Goal: Information Seeking & Learning: Learn about a topic

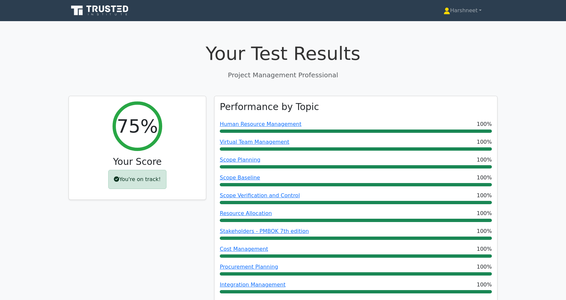
click at [114, 12] on icon at bounding box center [113, 9] width 5 height 7
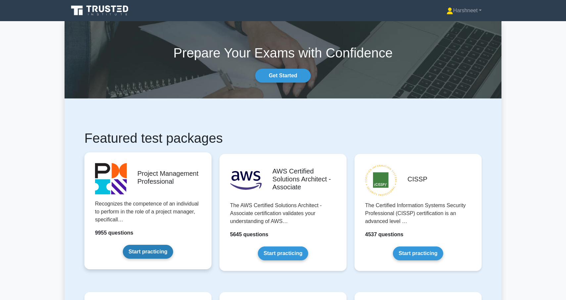
click at [165, 252] on link "Start practicing" at bounding box center [148, 252] width 50 height 14
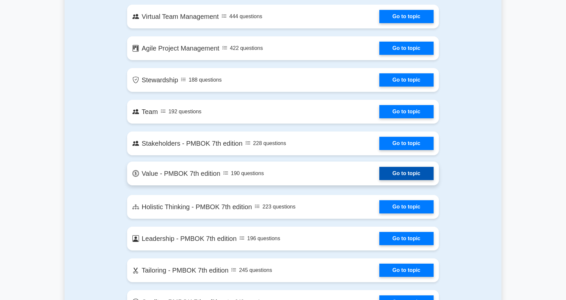
scroll to position [1208, 0]
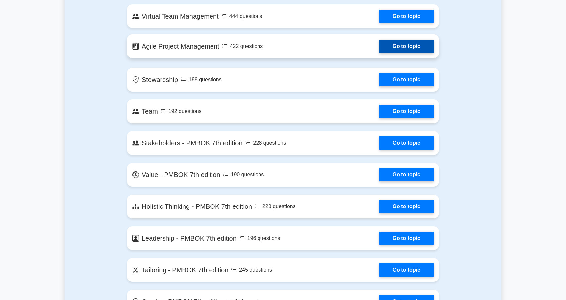
click at [390, 47] on link "Go to topic" at bounding box center [406, 46] width 54 height 13
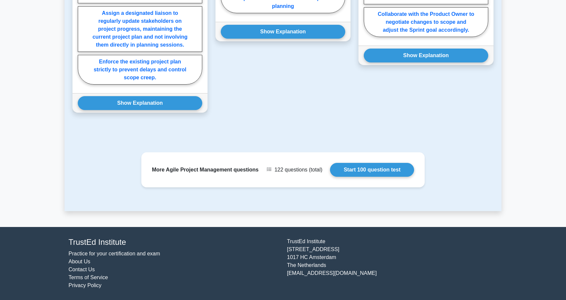
scroll to position [625, 0]
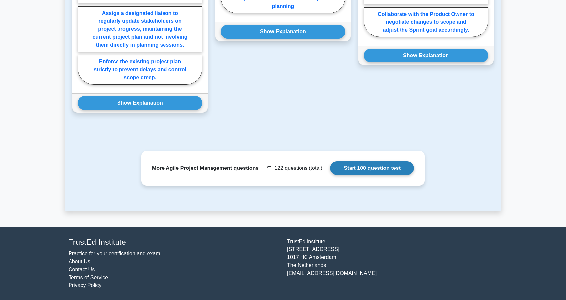
click at [358, 175] on link "Start 100 question test" at bounding box center [372, 168] width 84 height 14
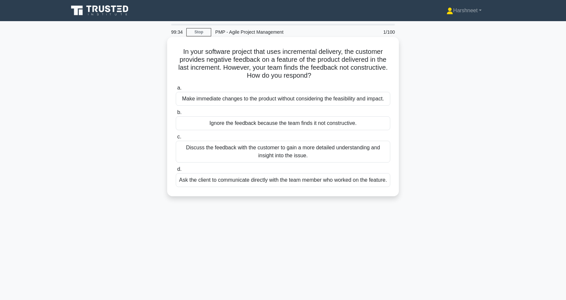
click at [348, 152] on div "Discuss the feedback with the customer to gain a more detailed understanding an…" at bounding box center [283, 152] width 214 height 22
click at [176, 139] on input "c. Discuss the feedback with the customer to gain a more detailed understanding…" at bounding box center [176, 137] width 0 height 4
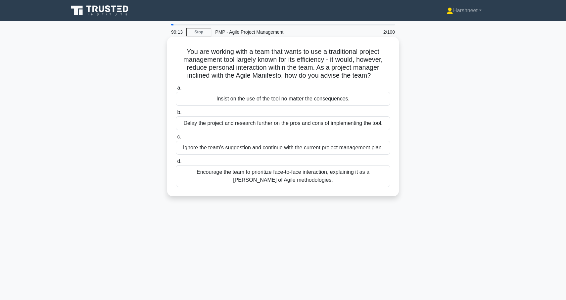
click at [329, 171] on div "Encourage the team to prioritize face-to-face interaction, explaining it as a t…" at bounding box center [283, 176] width 214 height 22
click at [176, 164] on input "d. Encourage the team to prioritize face-to-face interaction, explaining it as …" at bounding box center [176, 161] width 0 height 4
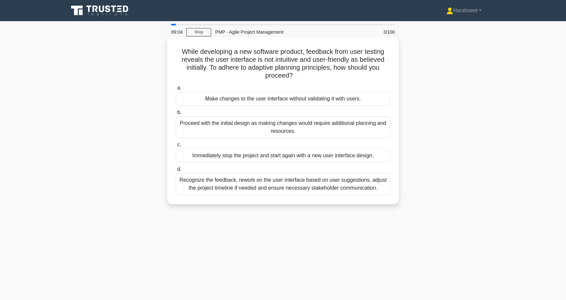
click at [327, 184] on div "Recognize the feedback, rework on the user interface based on user suggestions,…" at bounding box center [283, 184] width 214 height 22
click at [176, 172] on input "d. Recognize the feedback, rework on the user interface based on user suggestio…" at bounding box center [176, 169] width 0 height 4
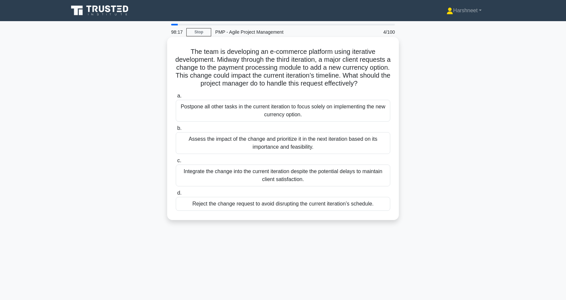
click at [305, 145] on div "Assess the impact of the change and prioritize it in the next iteration based o…" at bounding box center [283, 143] width 214 height 22
click at [176, 131] on input "b. Assess the impact of the change and prioritize it in the next iteration base…" at bounding box center [176, 128] width 0 height 4
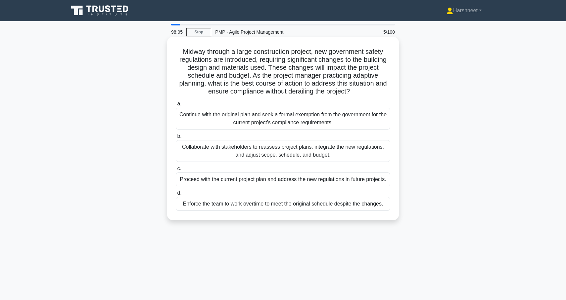
click at [302, 151] on div "Collaborate with stakeholders to reassess project plans, integrate the new regu…" at bounding box center [283, 151] width 214 height 22
click at [176, 139] on input "b. Collaborate with stakeholders to reassess project plans, integrate the new r…" at bounding box center [176, 136] width 0 height 4
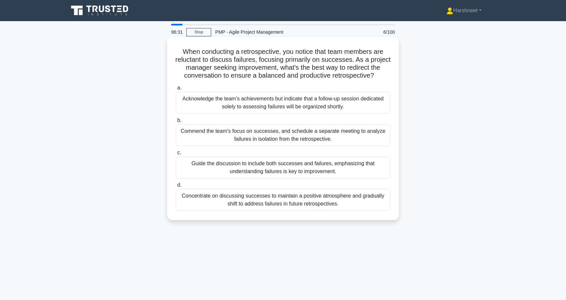
click at [298, 165] on div "Guide the discussion to include both successes and failures, emphasizing that u…" at bounding box center [283, 168] width 214 height 22
click at [176, 155] on input "c. Guide the discussion to include both successes and failures, emphasizing tha…" at bounding box center [176, 153] width 0 height 4
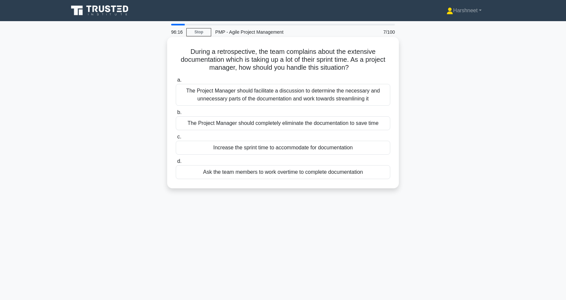
click at [278, 96] on div "The Project Manager should facilitate a discussion to determine the necessary a…" at bounding box center [283, 95] width 214 height 22
click at [176, 82] on input "a. The Project Manager should facilitate a discussion to determine the necessar…" at bounding box center [176, 80] width 0 height 4
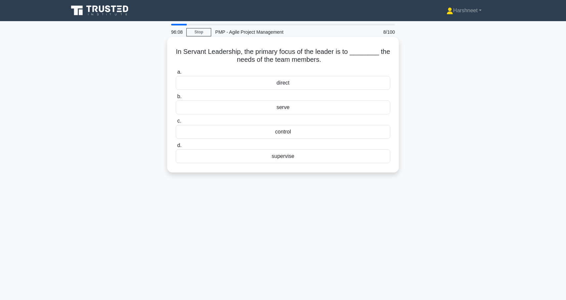
click at [278, 106] on div "serve" at bounding box center [283, 108] width 214 height 14
click at [176, 99] on input "b. serve" at bounding box center [176, 97] width 0 height 4
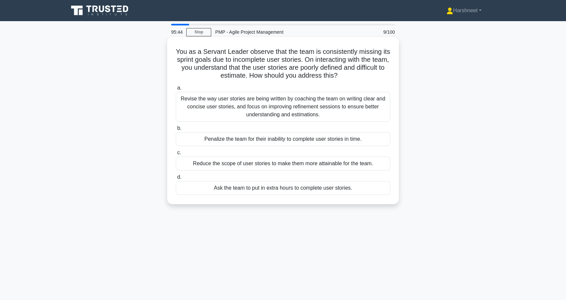
click at [277, 105] on div "Revise the way user stories are being written by coaching the team on writing c…" at bounding box center [283, 107] width 214 height 30
click at [176, 90] on input "a. Revise the way user stories are being written by coaching the team on writin…" at bounding box center [176, 88] width 0 height 4
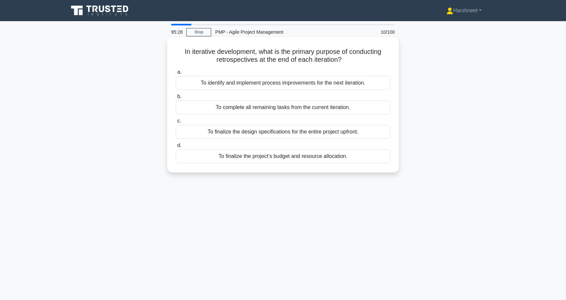
click at [273, 83] on div "To identify and implement process improvements for the next iteration." at bounding box center [283, 83] width 214 height 14
click at [176, 74] on input "a. To identify and implement process improvements for the next iteration." at bounding box center [176, 72] width 0 height 4
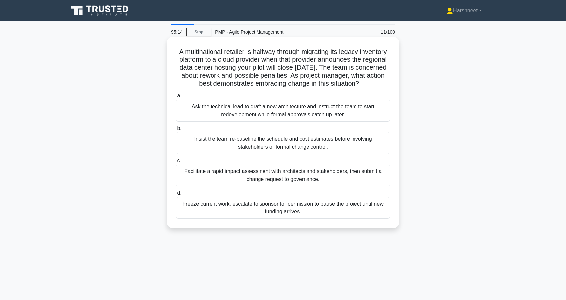
click at [280, 176] on div "Facilitate a rapid impact assessment with architects and stakeholders, then sub…" at bounding box center [283, 176] width 214 height 22
click at [176, 163] on input "c. Facilitate a rapid impact assessment with architects and stakeholders, then …" at bounding box center [176, 161] width 0 height 4
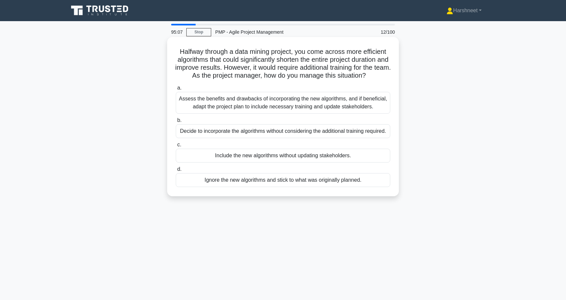
click at [266, 106] on div "Assess the benefits and drawbacks of incorporating the new algorithms, and if b…" at bounding box center [283, 103] width 214 height 22
click at [176, 90] on input "a. Assess the benefits and drawbacks of incorporating the new algorithms, and i…" at bounding box center [176, 88] width 0 height 4
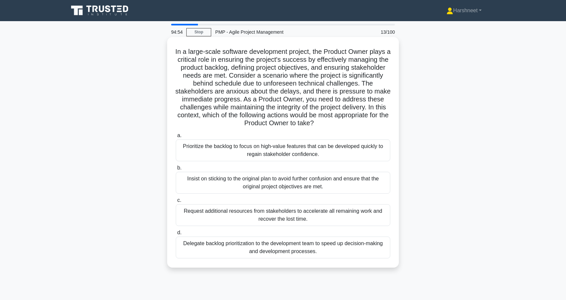
click at [274, 148] on div "Prioritize the backlog to focus on high-value features that can be developed qu…" at bounding box center [283, 151] width 214 height 22
click at [176, 138] on input "a. Prioritize the backlog to focus on high-value features that can be developed…" at bounding box center [176, 136] width 0 height 4
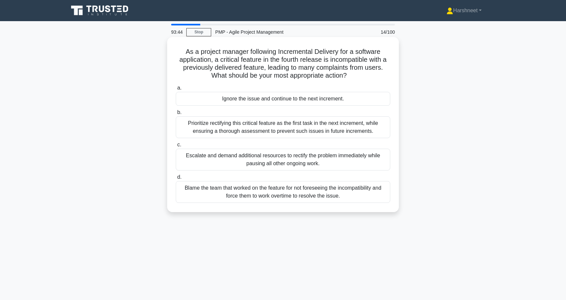
click at [231, 125] on div "Prioritize rectifying this critical feature as the first task in the next incre…" at bounding box center [283, 127] width 214 height 22
click at [176, 115] on input "b. Prioritize rectifying this critical feature as the first task in the next in…" at bounding box center [176, 112] width 0 height 4
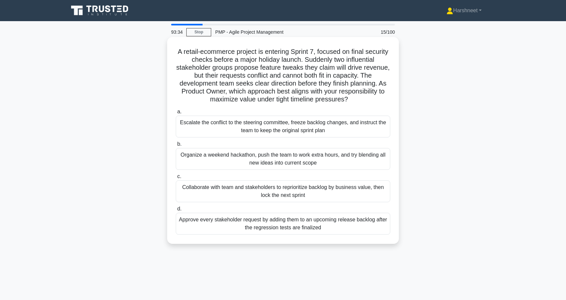
click at [261, 193] on div "Collaborate with team and stakeholders to reprioritize backlog by business valu…" at bounding box center [283, 192] width 214 height 22
click at [176, 179] on input "c. Collaborate with team and stakeholders to reprioritize backlog by business v…" at bounding box center [176, 177] width 0 height 4
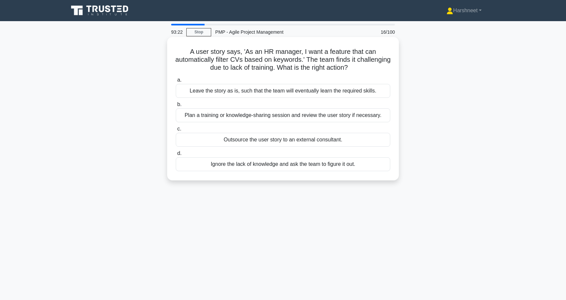
click at [257, 115] on div "Plan a training or knowledge-sharing session and review the user story if neces…" at bounding box center [283, 116] width 214 height 14
click at [176, 107] on input "b. Plan a training or knowledge-sharing session and review the user story if ne…" at bounding box center [176, 105] width 0 height 4
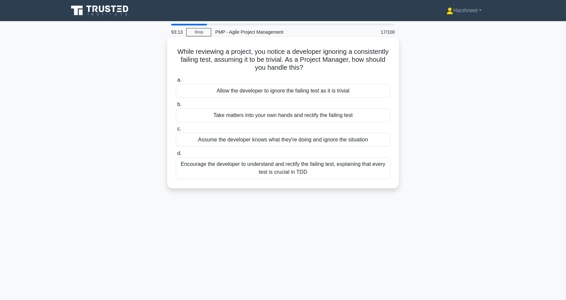
click at [260, 171] on div "Encourage the developer to understand and rectify the failing test, explaining …" at bounding box center [283, 168] width 214 height 22
click at [176, 156] on input "d. Encourage the developer to understand and rectify the failing test, explaini…" at bounding box center [176, 154] width 0 height 4
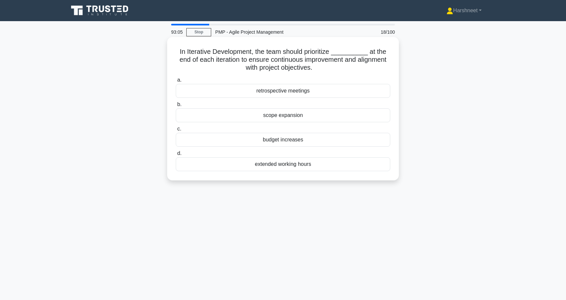
click at [249, 98] on div "retrospective meetings" at bounding box center [283, 91] width 214 height 14
click at [176, 82] on input "a. retrospective meetings" at bounding box center [176, 80] width 0 height 4
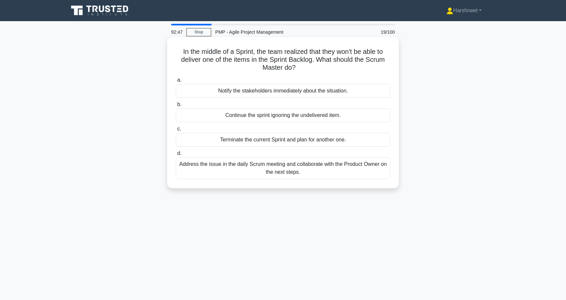
click at [278, 170] on div "Address the issue in the daily Scrum meeting and collaborate with the Product O…" at bounding box center [283, 168] width 214 height 22
click at [176, 156] on input "d. Address the issue in the daily Scrum meeting and collaborate with the Produc…" at bounding box center [176, 154] width 0 height 4
click at [268, 172] on div "Retrospect the sprint and find out the reason for the time-bound issues and try…" at bounding box center [283, 168] width 214 height 22
click at [176, 156] on input "d. Retrospect the sprint and find out the reason for the time-bound issues and …" at bounding box center [176, 154] width 0 height 4
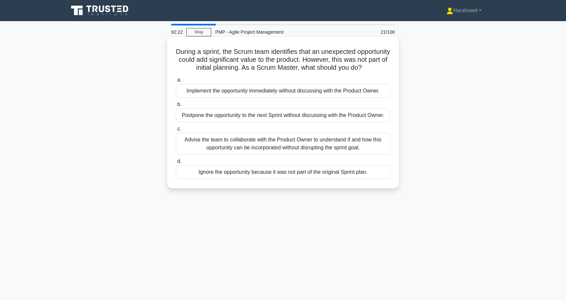
click at [249, 144] on div "Advise the team to collaborate with the Product Owner to understand if and how …" at bounding box center [283, 144] width 214 height 22
click at [176, 131] on input "c. Advise the team to collaborate with the Product Owner to understand if and h…" at bounding box center [176, 129] width 0 height 4
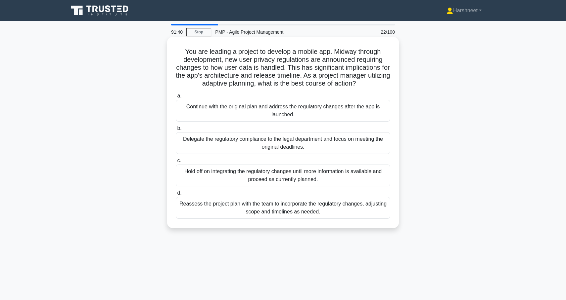
click at [311, 217] on div "Reassess the project plan with the team to incorporate the regulatory changes, …" at bounding box center [283, 208] width 214 height 22
click at [176, 196] on input "d. Reassess the project plan with the team to incorporate the regulatory change…" at bounding box center [176, 193] width 0 height 4
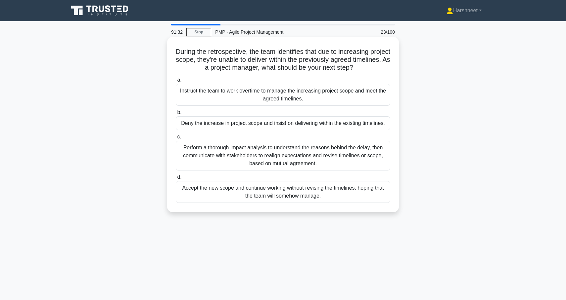
click at [306, 160] on div "Perform a thorough impact analysis to understand the reasons behind the delay, …" at bounding box center [283, 156] width 214 height 30
click at [176, 139] on input "c. Perform a thorough impact analysis to understand the reasons behind the dela…" at bounding box center [176, 137] width 0 height 4
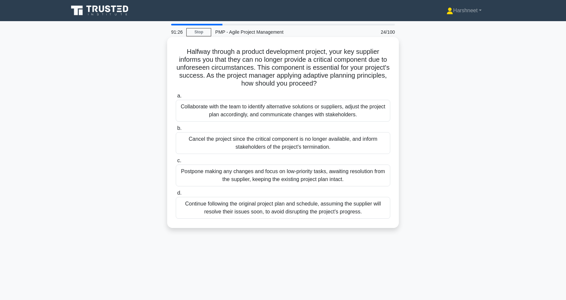
click at [285, 110] on div "Collaborate with the team to identify alternative solutions or suppliers, adjus…" at bounding box center [283, 111] width 214 height 22
click at [176, 98] on input "a. Collaborate with the team to identify alternative solutions or suppliers, ad…" at bounding box center [176, 96] width 0 height 4
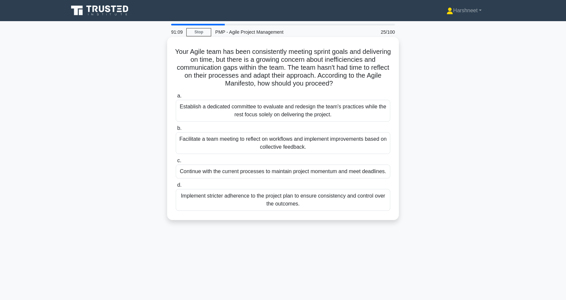
click at [275, 142] on div "Facilitate a team meeting to reflect on workflows and implement improvements ba…" at bounding box center [283, 143] width 214 height 22
click at [176, 131] on input "b. Facilitate a team meeting to reflect on workflows and implement improvements…" at bounding box center [176, 128] width 0 height 4
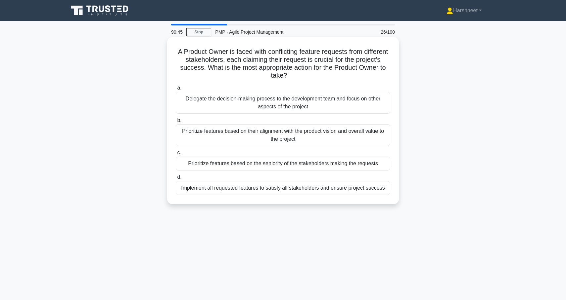
click at [266, 129] on div "Prioritize features based on their alignment with the product vision and overal…" at bounding box center [283, 135] width 214 height 22
click at [176, 123] on input "b. Prioritize features based on their alignment with the product vision and ove…" at bounding box center [176, 120] width 0 height 4
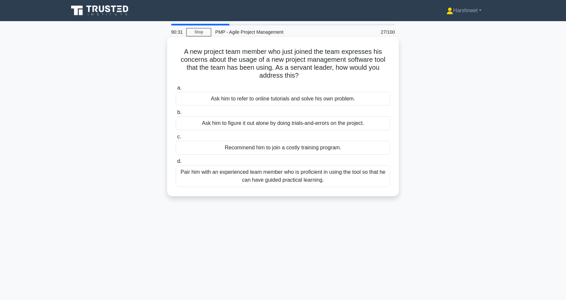
click at [273, 181] on div "Pair him with an experienced team member who is proficient in using the tool so…" at bounding box center [283, 176] width 214 height 22
click at [176, 164] on input "d. Pair him with an experienced team member who is proficient in using the tool…" at bounding box center [176, 161] width 0 height 4
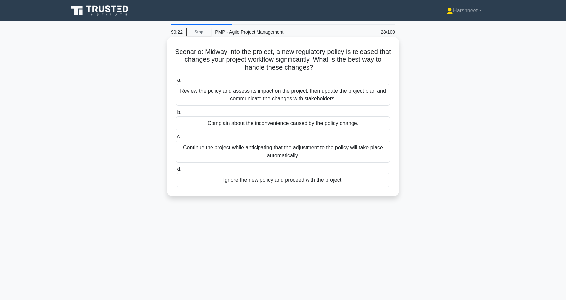
click at [278, 97] on div "Review the policy and assess its impact on the project, then update the project…" at bounding box center [283, 95] width 214 height 22
click at [176, 82] on input "a. Review the policy and assess its impact on the project, then update the proj…" at bounding box center [176, 80] width 0 height 4
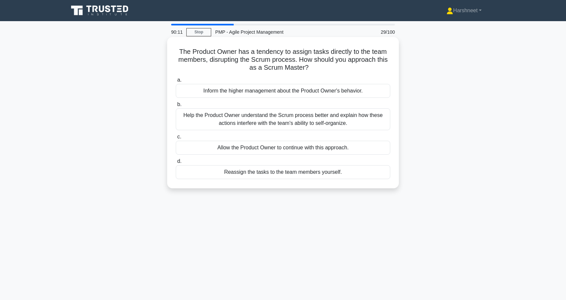
click at [272, 118] on div "Help the Product Owner understand the Scrum process better and explain how thes…" at bounding box center [283, 120] width 214 height 22
click at [176, 107] on input "b. Help the Product Owner understand the Scrum process better and explain how t…" at bounding box center [176, 105] width 0 height 4
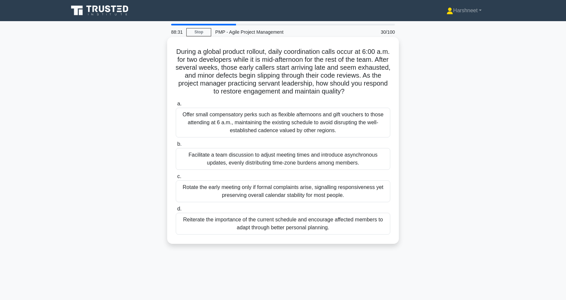
click at [283, 158] on div "Facilitate a team discussion to adjust meeting times and introduce asynchronous…" at bounding box center [283, 159] width 214 height 22
click at [176, 147] on input "b. Facilitate a team discussion to adjust meeting times and introduce asynchron…" at bounding box center [176, 144] width 0 height 4
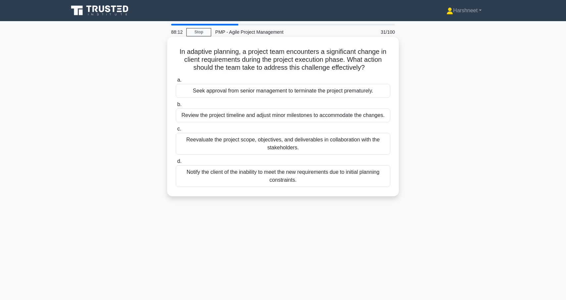
click at [274, 140] on div "Reevaluate the project scope, objectives, and deliverables in collaboration wit…" at bounding box center [283, 144] width 214 height 22
click at [176, 131] on input "c. Reevaluate the project scope, objectives, and deliverables in collaboration …" at bounding box center [176, 129] width 0 height 4
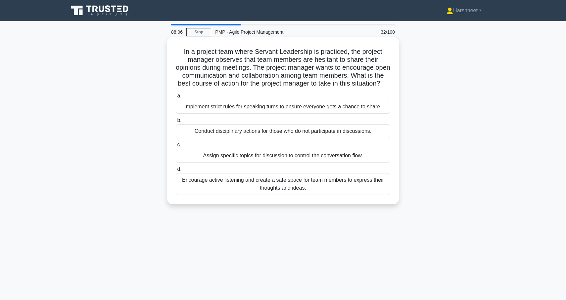
click at [279, 185] on div "Encourage active listening and create a safe space for team members to express …" at bounding box center [283, 184] width 214 height 22
click at [176, 172] on input "d. Encourage active listening and create a safe space for team members to expre…" at bounding box center [176, 169] width 0 height 4
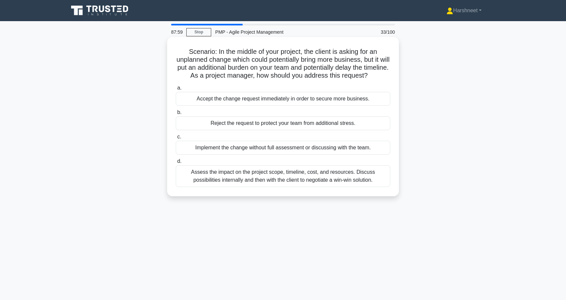
click at [278, 176] on div "Assess the impact on the project scope, timeline, cost, and resources. Discuss …" at bounding box center [283, 176] width 214 height 22
click at [176, 164] on input "d. Assess the impact on the project scope, timeline, cost, and resources. Discu…" at bounding box center [176, 161] width 0 height 4
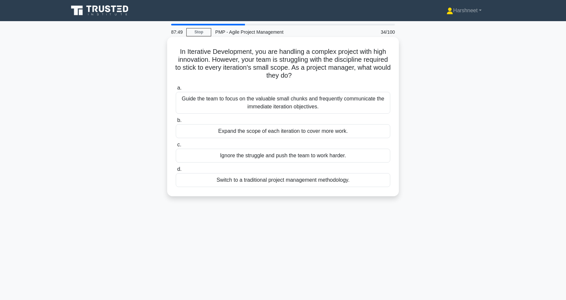
click at [261, 106] on div "Guide the team to focus on the valuable small chunks and frequently communicate…" at bounding box center [283, 103] width 214 height 22
click at [176, 90] on input "a. Guide the team to focus on the valuable small chunks and frequently communic…" at bounding box center [176, 88] width 0 height 4
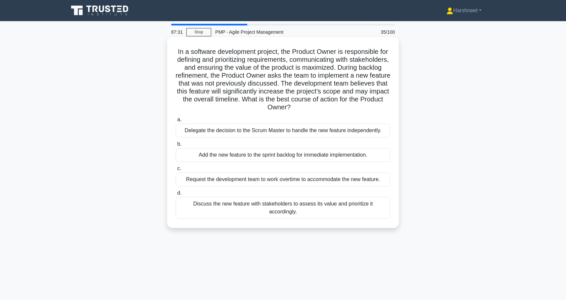
click at [269, 208] on div "Discuss the new feature with stakeholders to assess its value and prioritize it…" at bounding box center [283, 208] width 214 height 22
click at [176, 196] on input "d. Discuss the new feature with stakeholders to assess its value and prioritize…" at bounding box center [176, 193] width 0 height 4
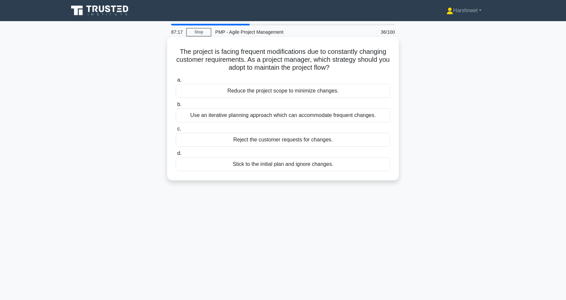
click at [259, 119] on div "Use an iterative planning approach which can accommodate frequent changes." at bounding box center [283, 116] width 214 height 14
click at [176, 107] on input "b. Use an iterative planning approach which can accommodate frequent changes." at bounding box center [176, 105] width 0 height 4
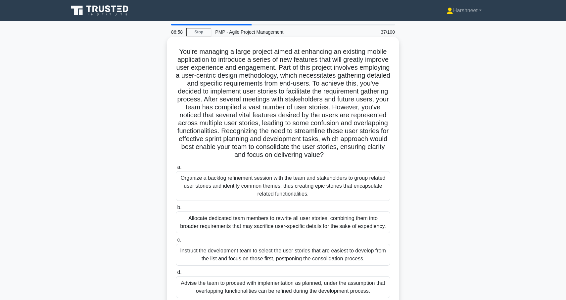
click at [279, 177] on div "Organize a backlog refinement session with the team and stakeholders to group r…" at bounding box center [283, 186] width 214 height 30
click at [176, 170] on input "a. Organize a backlog refinement session with the team and stakeholders to grou…" at bounding box center [176, 167] width 0 height 4
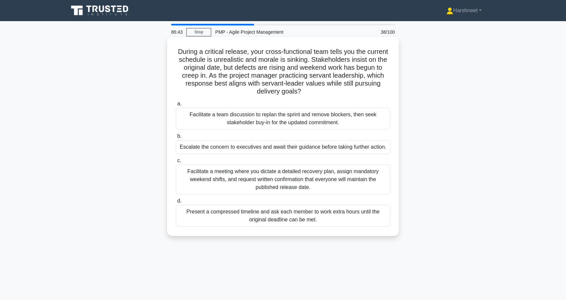
click at [278, 125] on div "Facilitate a team discussion to replan the sprint and remove blockers, then see…" at bounding box center [283, 119] width 214 height 22
click at [176, 106] on input "a. Facilitate a team discussion to replan the sprint and remove blockers, then …" at bounding box center [176, 104] width 0 height 4
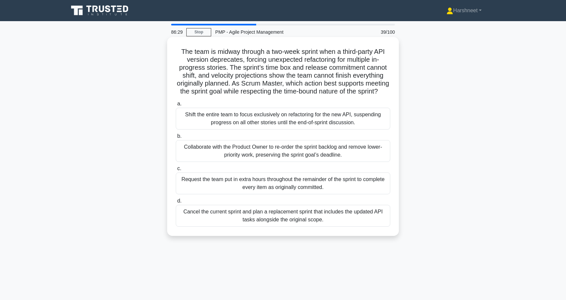
click at [277, 147] on div "Collaborate with the Product Owner to re-order the sprint backlog and remove lo…" at bounding box center [283, 151] width 214 height 22
click at [176, 139] on input "b. Collaborate with the Product Owner to re-order the sprint backlog and remove…" at bounding box center [176, 136] width 0 height 4
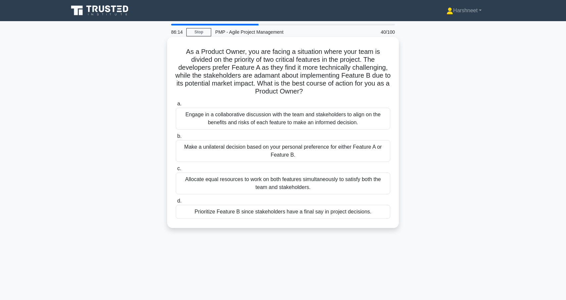
click at [272, 122] on div "Engage in a collaborative discussion with the team and stakeholders to align on…" at bounding box center [283, 119] width 214 height 22
click at [176, 106] on input "a. Engage in a collaborative discussion with the team and stakeholders to align…" at bounding box center [176, 104] width 0 height 4
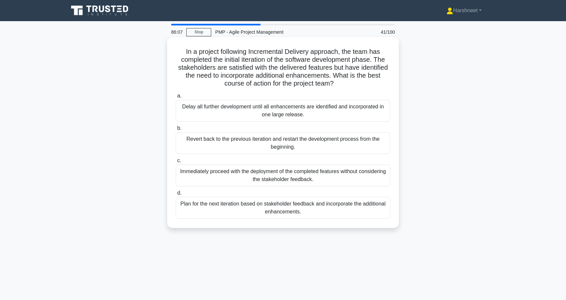
click at [295, 213] on div "Plan for the next iteration based on stakeholder feedback and incorporate the a…" at bounding box center [283, 208] width 214 height 22
click at [176, 196] on input "d. Plan for the next iteration based on stakeholder feedback and incorporate th…" at bounding box center [176, 193] width 0 height 4
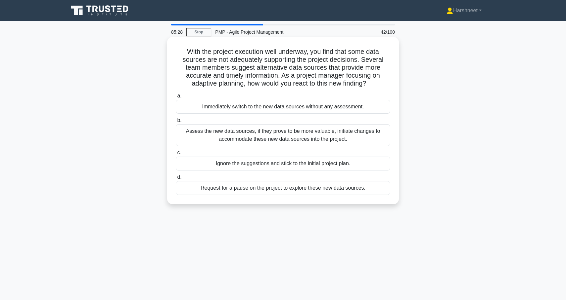
click at [290, 138] on div "Assess the new data sources, if they prove to be more valuable, initiate change…" at bounding box center [283, 135] width 214 height 22
click at [176, 123] on input "b. Assess the new data sources, if they prove to be more valuable, initiate cha…" at bounding box center [176, 120] width 0 height 4
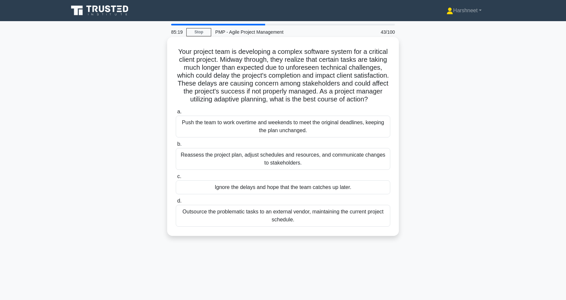
click at [289, 157] on div "Reassess the project plan, adjust schedules and resources, and communicate chan…" at bounding box center [283, 159] width 214 height 22
click at [176, 147] on input "b. Reassess the project plan, adjust schedules and resources, and communicate c…" at bounding box center [176, 144] width 0 height 4
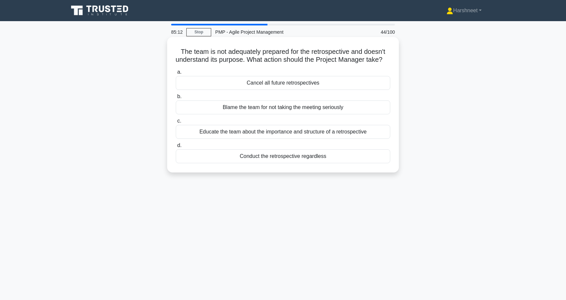
click at [286, 139] on div "Educate the team about the importance and structure of a retrospective" at bounding box center [283, 132] width 214 height 14
click at [176, 123] on input "c. Educate the team about the importance and structure of a retrospective" at bounding box center [176, 121] width 0 height 4
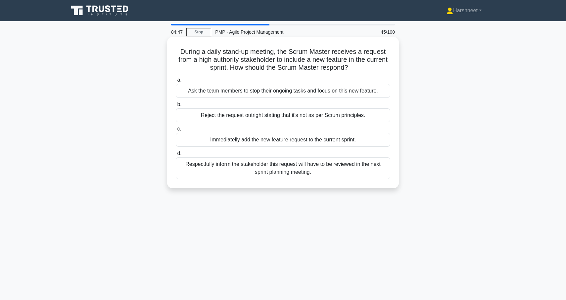
click at [286, 168] on div "Respectfully inform the stakeholder this request will have to be reviewed in th…" at bounding box center [283, 168] width 214 height 22
click at [176, 156] on input "d. Respectfully inform the stakeholder this request will have to be reviewed in…" at bounding box center [176, 154] width 0 height 4
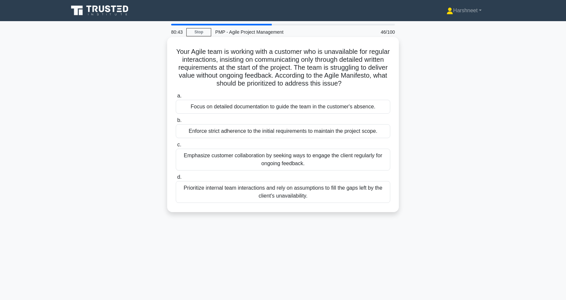
click at [218, 163] on div "Emphasize customer collaboration by seeking ways to engage the client regularly…" at bounding box center [283, 160] width 214 height 22
click at [176, 147] on input "c. Emphasize customer collaboration by seeking ways to engage the client regula…" at bounding box center [176, 145] width 0 height 4
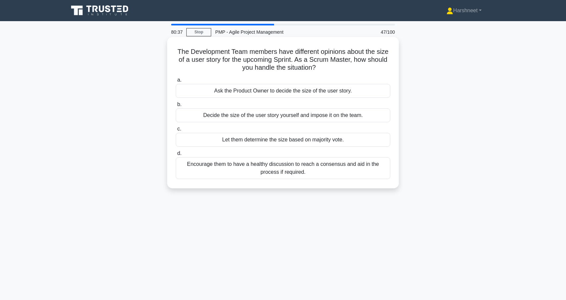
click at [228, 165] on div "Encourage them to have a healthy discussion to reach a consensus and aid in the…" at bounding box center [283, 168] width 214 height 22
click at [176, 156] on input "d. Encourage them to have a healthy discussion to reach a consensus and aid in …" at bounding box center [176, 154] width 0 height 4
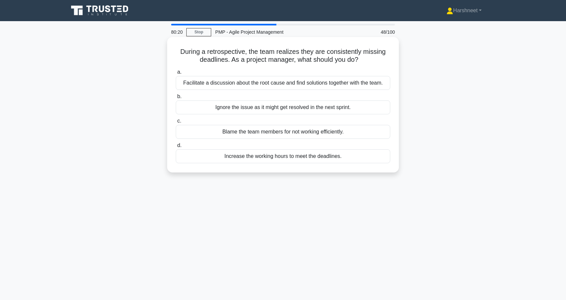
click at [230, 85] on div "Facilitate a discussion about the root cause and find solutions together with t…" at bounding box center [283, 83] width 214 height 14
click at [176, 74] on input "a. Facilitate a discussion about the root cause and find solutions together wit…" at bounding box center [176, 72] width 0 height 4
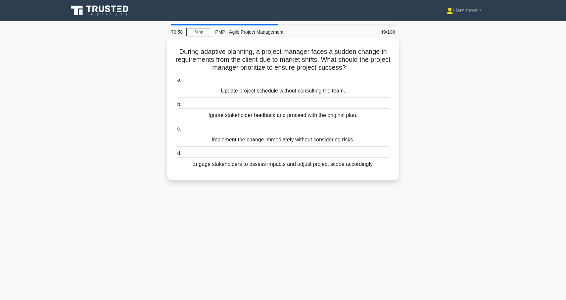
click at [239, 168] on div "Engage stakeholders to assess impacts and adjust project scope accordingly." at bounding box center [283, 164] width 214 height 14
click at [176, 156] on input "d. Engage stakeholders to assess impacts and adjust project scope accordingly." at bounding box center [176, 154] width 0 height 4
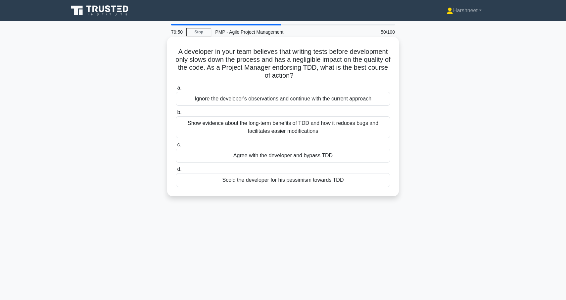
click at [252, 128] on div "Show evidence about the long-term benefits of TDD and how it reduces bugs and f…" at bounding box center [283, 127] width 214 height 22
click at [176, 115] on input "b. Show evidence about the long-term benefits of TDD and how it reduces bugs an…" at bounding box center [176, 112] width 0 height 4
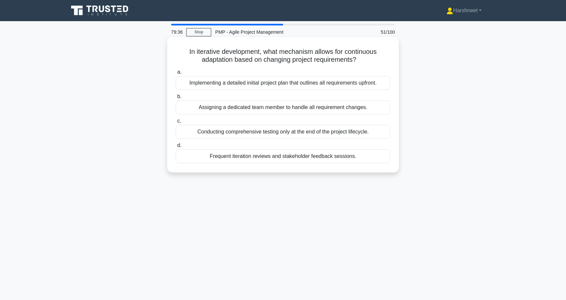
click at [254, 158] on div "Frequent iteration reviews and stakeholder feedback sessions." at bounding box center [283, 157] width 214 height 14
click at [176, 148] on input "d. Frequent iteration reviews and stakeholder feedback sessions." at bounding box center [176, 146] width 0 height 4
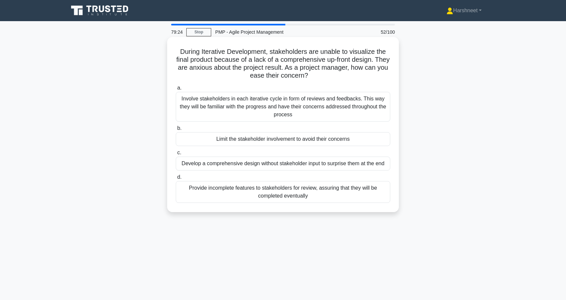
click at [265, 110] on div "Involve stakeholders in each iterative cycle in form of reviews and feedbacks. …" at bounding box center [283, 107] width 214 height 30
click at [176, 90] on input "a. Involve stakeholders in each iterative cycle in form of reviews and feedback…" at bounding box center [176, 88] width 0 height 4
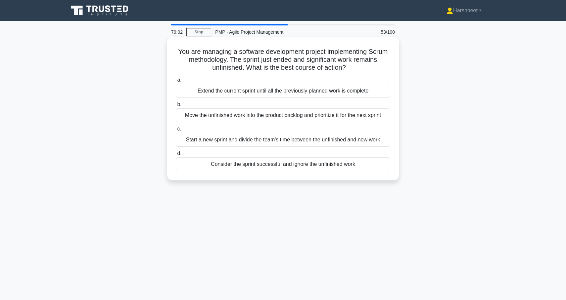
click at [252, 116] on div "Move the unfinished work into the product backlog and prioritize it for the nex…" at bounding box center [283, 116] width 214 height 14
click at [176, 107] on input "b. Move the unfinished work into the product backlog and prioritize it for the …" at bounding box center [176, 105] width 0 height 4
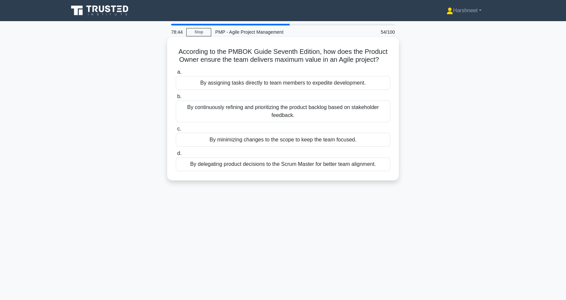
click at [268, 80] on div "By assigning tasks directly to team members to expedite development." at bounding box center [283, 83] width 214 height 14
click at [176, 74] on input "a. By assigning tasks directly to team members to expedite development." at bounding box center [176, 72] width 0 height 4
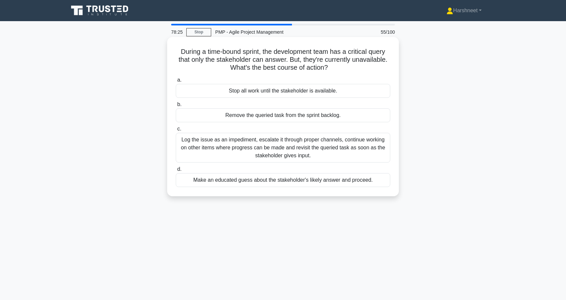
click at [273, 148] on div "Log the issue as an impediment, escalate it through proper channels, continue w…" at bounding box center [283, 148] width 214 height 30
click at [176, 131] on input "c. Log the issue as an impediment, escalate it through proper channels, continu…" at bounding box center [176, 129] width 0 height 4
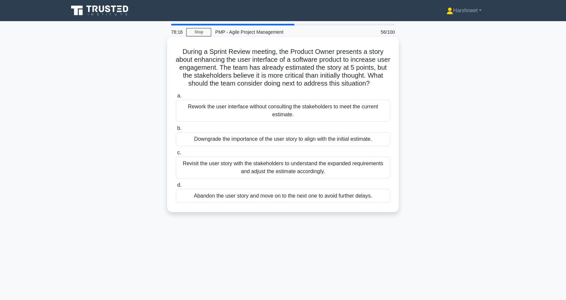
click at [276, 168] on div "Revisit the user story with the stakeholders to understand the expanded require…" at bounding box center [283, 168] width 214 height 22
click at [176, 155] on input "c. Revisit the user story with the stakeholders to understand the expanded requ…" at bounding box center [176, 153] width 0 height 4
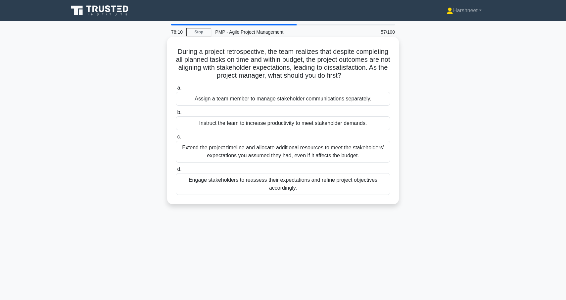
click at [276, 180] on div "Engage stakeholders to reassess their expectations and refine project objective…" at bounding box center [283, 184] width 214 height 22
click at [176, 172] on input "d. Engage stakeholders to reassess their expectations and refine project object…" at bounding box center [176, 169] width 0 height 4
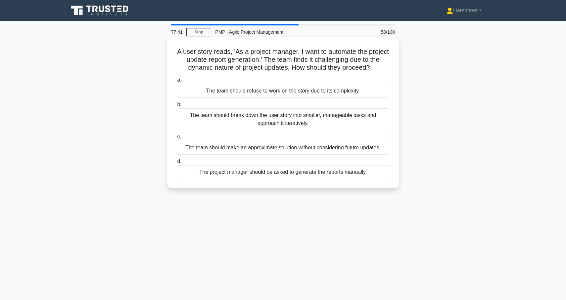
click at [286, 122] on div "The team should break down the user story into smaller, manageable tasks and ap…" at bounding box center [283, 120] width 214 height 22
click at [176, 107] on input "b. The team should break down the user story into smaller, manageable tasks and…" at bounding box center [176, 105] width 0 height 4
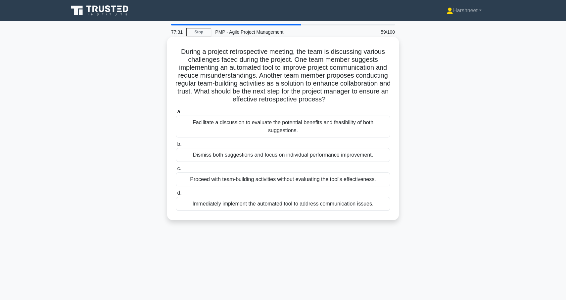
click at [294, 125] on div "Facilitate a discussion to evaluate the potential benefits and feasibility of b…" at bounding box center [283, 127] width 214 height 22
click at [176, 114] on input "a. Facilitate a discussion to evaluate the potential benefits and feasibility o…" at bounding box center [176, 112] width 0 height 4
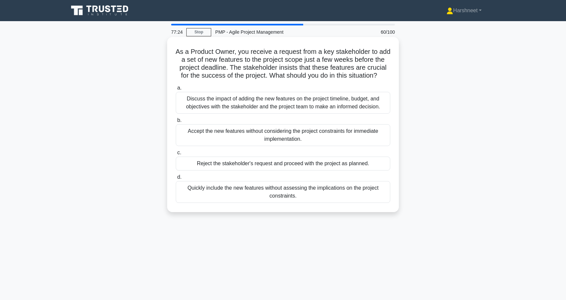
click at [295, 103] on div "Discuss the impact of adding the new features on the project timeline, budget, …" at bounding box center [283, 103] width 214 height 22
click at [176, 90] on input "a. Discuss the impact of adding the new features on the project timeline, budge…" at bounding box center [176, 88] width 0 height 4
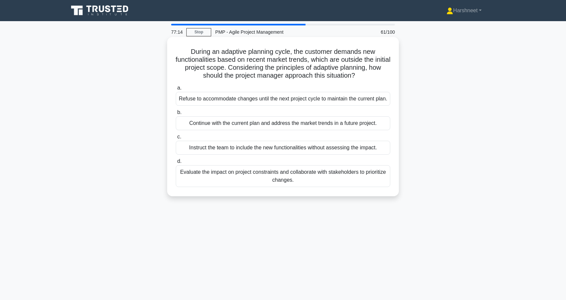
click at [260, 187] on div "Evaluate the impact on project constraints and collaborate with stakeholders to…" at bounding box center [283, 176] width 214 height 22
click at [176, 164] on input "d. Evaluate the impact on project constraints and collaborate with stakeholders…" at bounding box center [176, 161] width 0 height 4
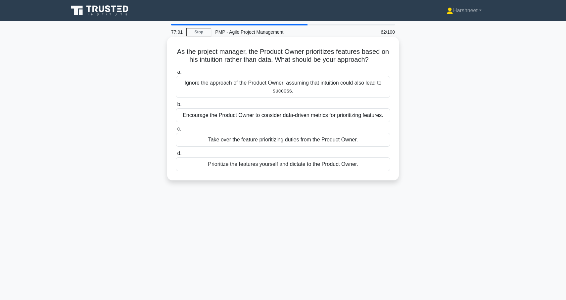
click at [261, 113] on div "Encourage the Product Owner to consider data-driven metrics for prioritizing fe…" at bounding box center [283, 116] width 214 height 14
click at [176, 107] on input "b. Encourage the Product Owner to consider data-driven metrics for prioritizing…" at bounding box center [176, 105] width 0 height 4
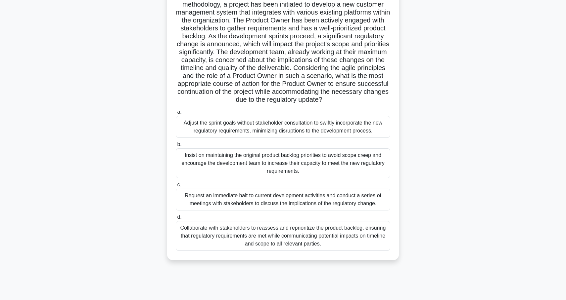
scroll to position [57, 0]
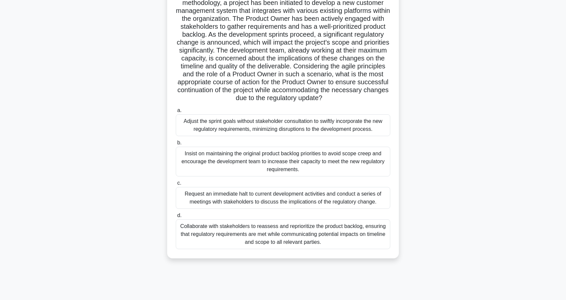
click at [260, 233] on div "Collaborate with stakeholders to reassess and reprioritize the product backlog,…" at bounding box center [283, 235] width 214 height 30
click at [176, 218] on input "d. Collaborate with stakeholders to reassess and reprioritize the product backl…" at bounding box center [176, 216] width 0 height 4
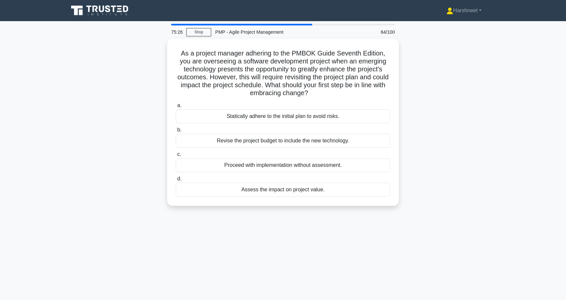
scroll to position [0, 0]
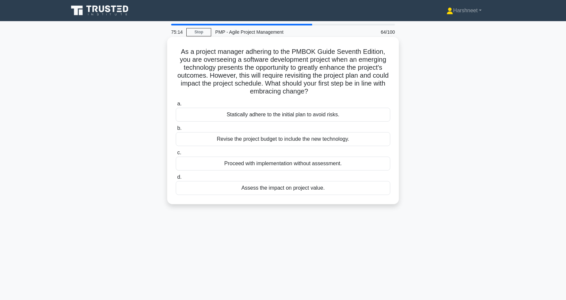
click at [270, 192] on div "Assess the impact on project value." at bounding box center [283, 188] width 214 height 14
click at [176, 180] on input "d. Assess the impact on project value." at bounding box center [176, 177] width 0 height 4
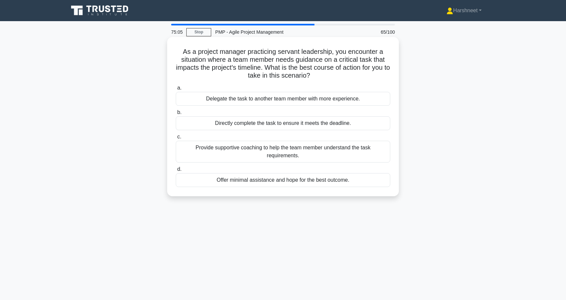
click at [282, 155] on div "Provide supportive coaching to help the team member understand the task require…" at bounding box center [283, 152] width 214 height 22
click at [176, 139] on input "c. Provide supportive coaching to help the team member understand the task requ…" at bounding box center [176, 137] width 0 height 4
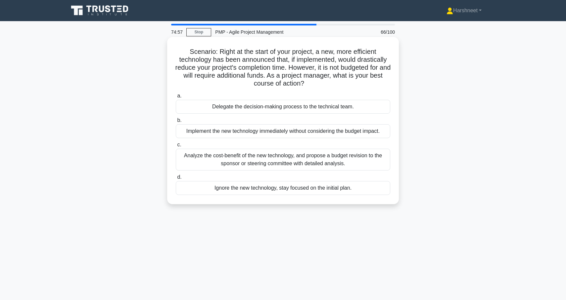
click at [287, 158] on div "Analyze the cost-benefit of the new technology, and propose a budget revision t…" at bounding box center [283, 160] width 214 height 22
click at [176, 147] on input "c. Analyze the cost-benefit of the new technology, and propose a budget revisio…" at bounding box center [176, 145] width 0 height 4
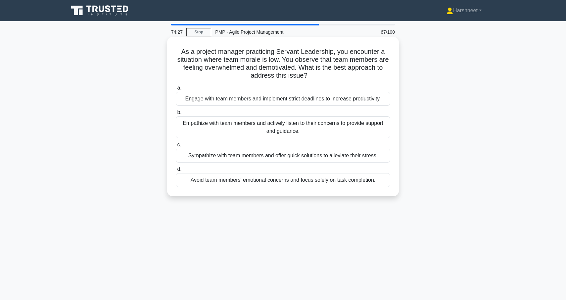
click at [270, 132] on div "Empathize with team members and actively listen to their concerns to provide su…" at bounding box center [283, 127] width 214 height 22
click at [176, 115] on input "b. Empathize with team members and actively listen to their concerns to provide…" at bounding box center [176, 112] width 0 height 4
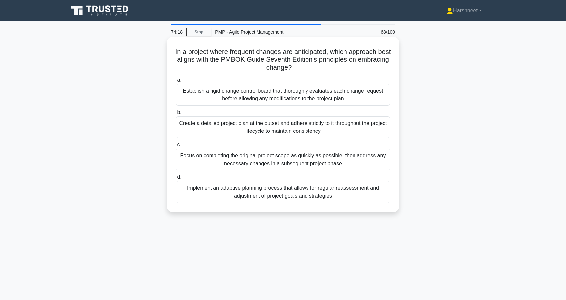
click at [270, 190] on div "Implement an adaptive planning process that allows for regular reassessment and…" at bounding box center [283, 192] width 214 height 22
click at [176, 180] on input "d. Implement an adaptive planning process that allows for regular reassessment …" at bounding box center [176, 177] width 0 height 4
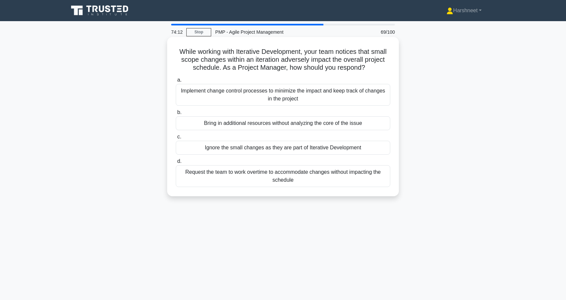
click at [275, 101] on div "Implement change control processes to minimize the impact and keep track of cha…" at bounding box center [283, 95] width 214 height 22
click at [176, 82] on input "a. Implement change control processes to minimize the impact and keep track of …" at bounding box center [176, 80] width 0 height 4
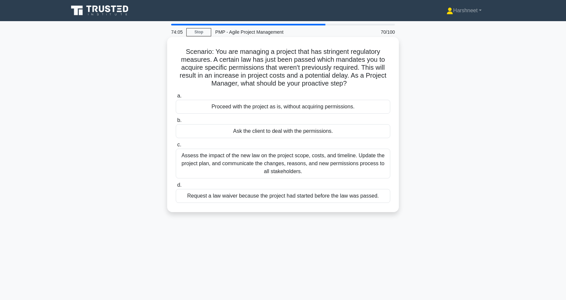
click at [273, 158] on div "Assess the impact of the new law on the project scope, costs, and timeline. Upd…" at bounding box center [283, 164] width 214 height 30
click at [176, 147] on input "c. Assess the impact of the new law on the project scope, costs, and timeline. …" at bounding box center [176, 145] width 0 height 4
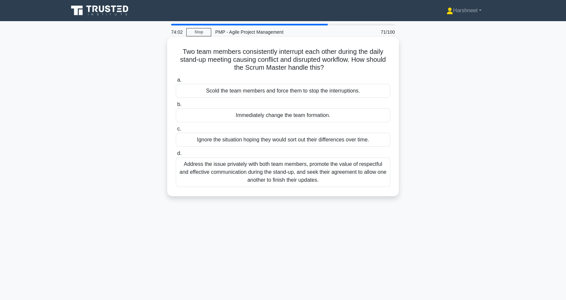
click at [275, 172] on div "Address the issue privately with both team members, promote the value of respec…" at bounding box center [283, 172] width 214 height 30
click at [176, 156] on input "d. Address the issue privately with both team members, promote the value of res…" at bounding box center [176, 154] width 0 height 4
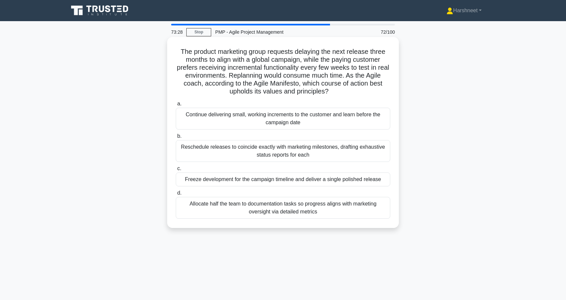
click at [279, 210] on div "Allocate half the team to documentation tasks so progress aligns with marketing…" at bounding box center [283, 208] width 214 height 22
click at [176, 196] on input "d. Allocate half the team to documentation tasks so progress aligns with market…" at bounding box center [176, 193] width 0 height 4
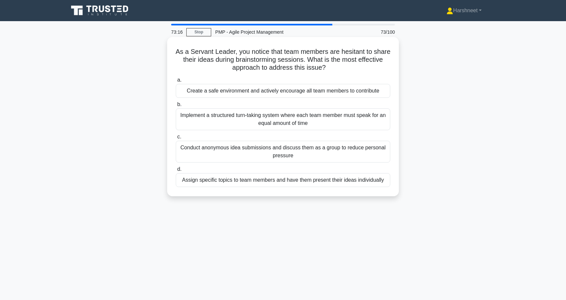
click at [295, 93] on div "Create a safe environment and actively encourage all team members to contribute" at bounding box center [283, 91] width 214 height 14
click at [176, 82] on input "a. Create a safe environment and actively encourage all team members to contrib…" at bounding box center [176, 80] width 0 height 4
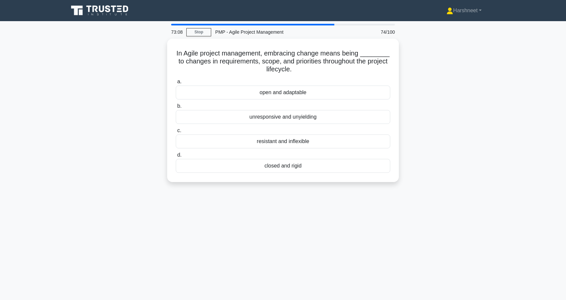
click at [295, 93] on div "open and adaptable" at bounding box center [283, 93] width 214 height 14
click at [176, 84] on input "a. open and adaptable" at bounding box center [176, 82] width 0 height 4
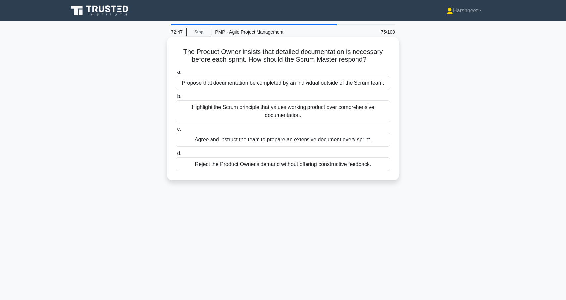
click at [294, 138] on div "Agree and instruct the team to prepare an extensive document every sprint." at bounding box center [283, 140] width 214 height 14
click at [176, 131] on input "c. Agree and instruct the team to prepare an extensive document every sprint." at bounding box center [176, 129] width 0 height 4
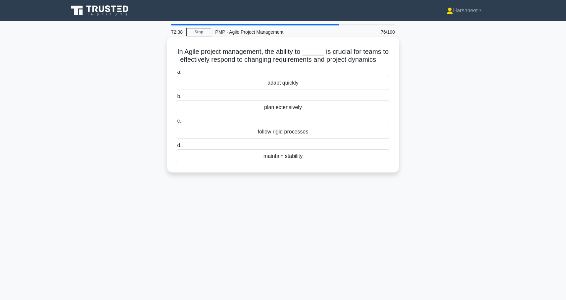
click at [299, 84] on div "adapt quickly" at bounding box center [283, 83] width 214 height 14
click at [176, 74] on input "a. adapt quickly" at bounding box center [176, 72] width 0 height 4
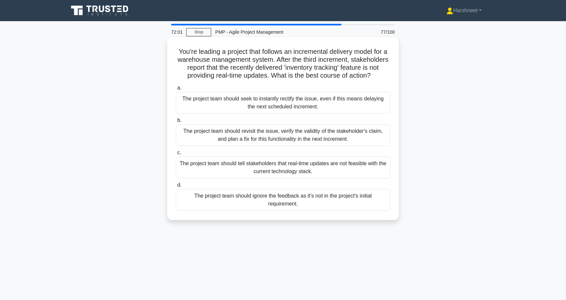
click at [311, 136] on div "The project team should revisit the issue, verify the validity of the stakehold…" at bounding box center [283, 135] width 214 height 22
click at [176, 123] on input "b. The project team should revisit the issue, verify the validity of the stakeh…" at bounding box center [176, 120] width 0 height 4
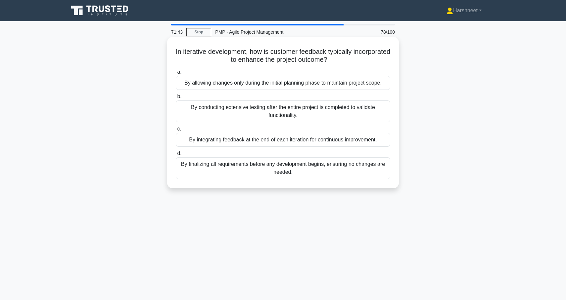
click at [312, 141] on div "By integrating feedback at the end of each iteration for continuous improvement." at bounding box center [283, 140] width 214 height 14
click at [176, 131] on input "c. By integrating feedback at the end of each iteration for continuous improvem…" at bounding box center [176, 129] width 0 height 4
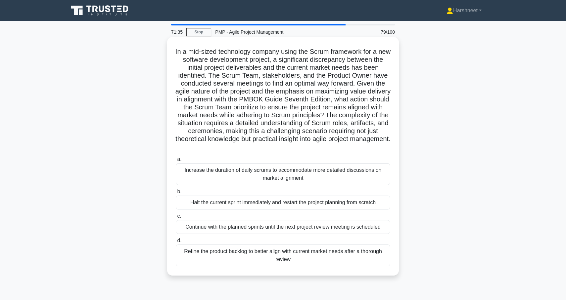
click at [276, 253] on div "Refine the product backlog to better align with current market needs after a th…" at bounding box center [283, 256] width 214 height 22
click at [176, 243] on input "d. Refine the product backlog to better align with current market needs after a…" at bounding box center [176, 241] width 0 height 4
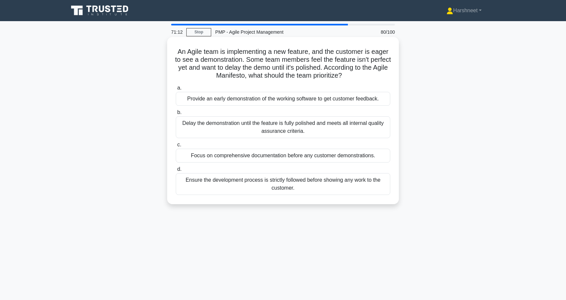
click at [297, 100] on div "Provide an early demonstration of the working software to get customer feedback." at bounding box center [283, 99] width 214 height 14
click at [176, 90] on input "a. Provide an early demonstration of the working software to get customer feedb…" at bounding box center [176, 88] width 0 height 4
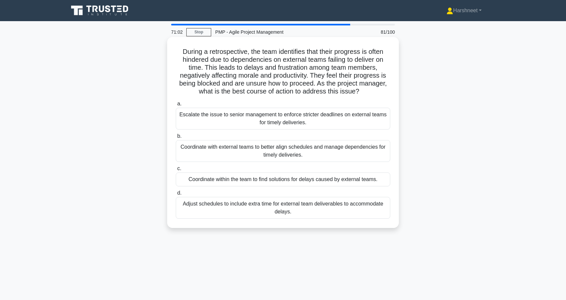
click at [268, 182] on div "Coordinate within the team to find solutions for delays caused by external team…" at bounding box center [283, 180] width 214 height 14
click at [176, 171] on input "c. Coordinate within the team to find solutions for delays caused by external t…" at bounding box center [176, 169] width 0 height 4
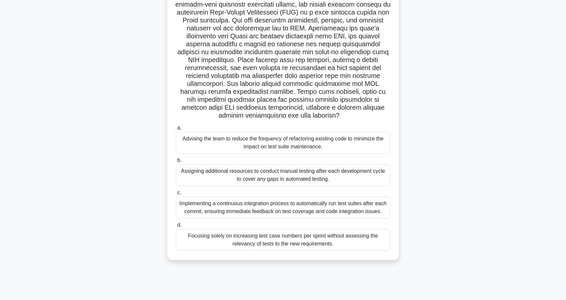
scroll to position [57, 0]
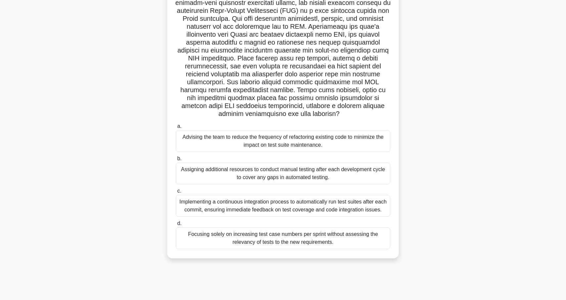
click at [269, 206] on div "Implementing a continuous integration process to automatically run test suites …" at bounding box center [283, 206] width 214 height 22
click at [176, 194] on input "c. Implementing a continuous integration process to automatically run test suit…" at bounding box center [176, 191] width 0 height 4
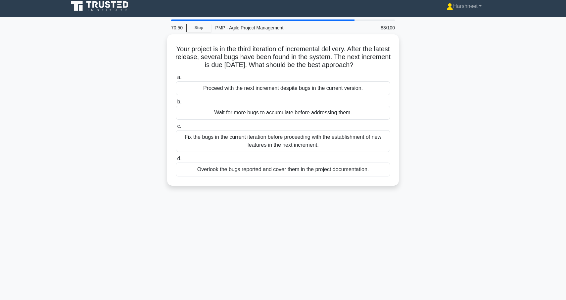
scroll to position [0, 0]
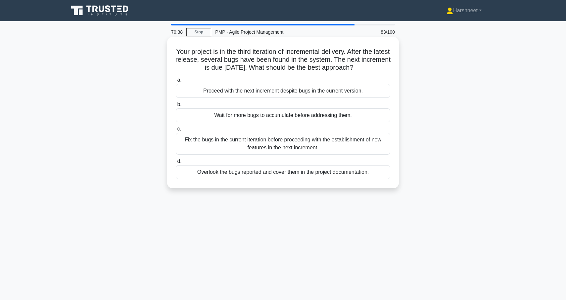
click at [282, 147] on div "Fix the bugs in the current iteration before proceeding with the establishment …" at bounding box center [283, 144] width 214 height 22
click at [176, 131] on input "c. Fix the bugs in the current iteration before proceeding with the establishme…" at bounding box center [176, 129] width 0 height 4
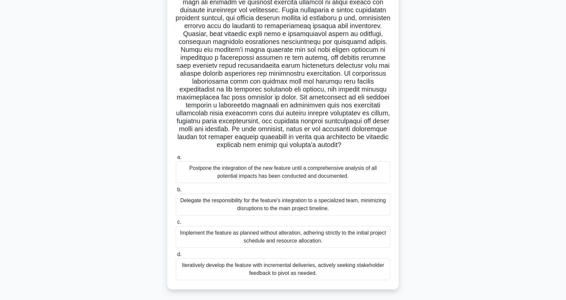
scroll to position [60, 0]
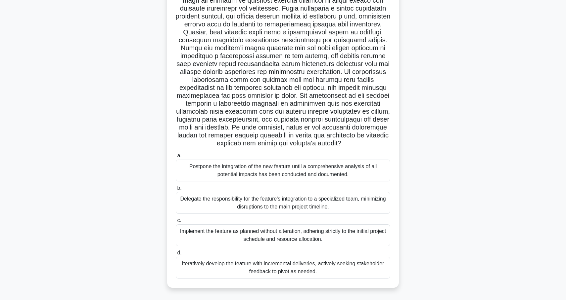
click at [285, 270] on div "Iteratively develop the feature with incremental deliveries, actively seeking s…" at bounding box center [283, 268] width 214 height 22
click at [176, 255] on input "d. Iteratively develop the feature with incremental deliveries, actively seekin…" at bounding box center [176, 253] width 0 height 4
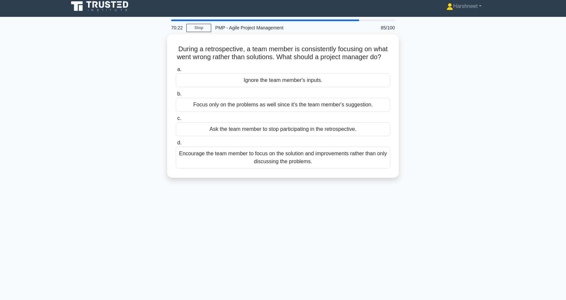
scroll to position [0, 0]
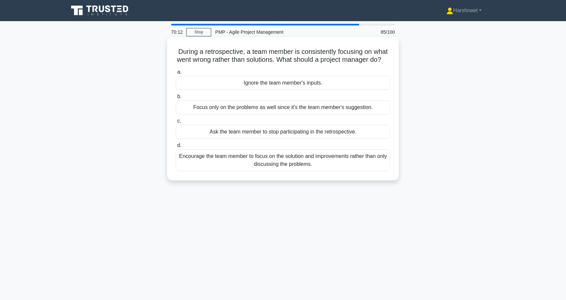
click at [298, 165] on div "Encourage the team member to focus on the solution and improvements rather than…" at bounding box center [283, 161] width 214 height 22
click at [176, 148] on input "d. Encourage the team member to focus on the solution and improvements rather t…" at bounding box center [176, 146] width 0 height 4
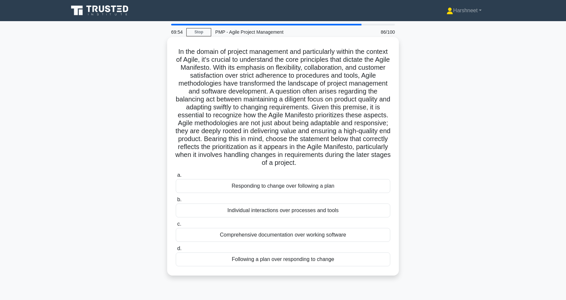
click at [300, 182] on div "Responding to change over following a plan" at bounding box center [283, 186] width 214 height 14
click at [176, 178] on input "a. Responding to change over following a plan" at bounding box center [176, 175] width 0 height 4
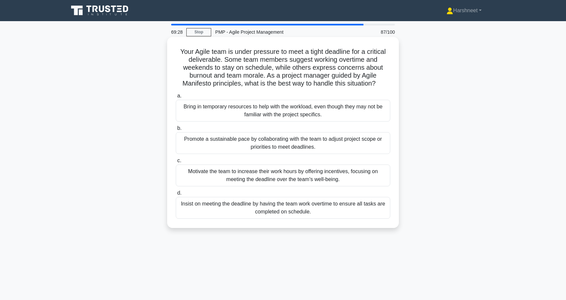
click at [307, 144] on div "Promote a sustainable pace by collaborating with the team to adjust project sco…" at bounding box center [283, 143] width 214 height 22
click at [176, 131] on input "b. Promote a sustainable pace by collaborating with the team to adjust project …" at bounding box center [176, 128] width 0 height 4
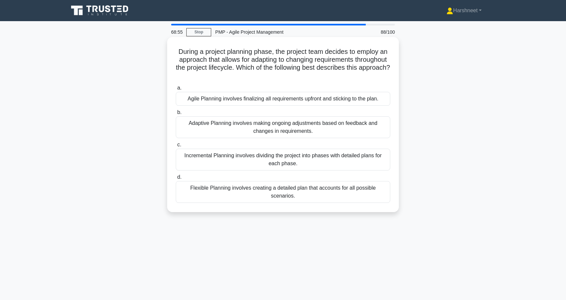
click at [306, 132] on div "Adaptive Planning involves making ongoing adjustments based on feedback and cha…" at bounding box center [283, 127] width 214 height 22
click at [176, 115] on input "b. Adaptive Planning involves making ongoing adjustments based on feedback and …" at bounding box center [176, 112] width 0 height 4
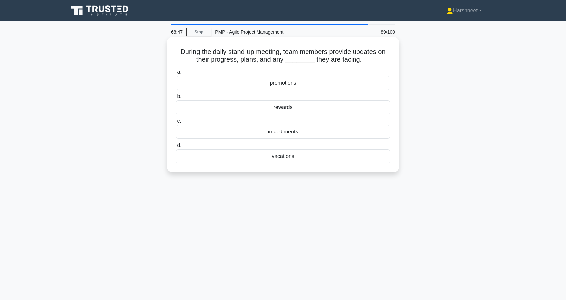
click at [294, 131] on div "impediments" at bounding box center [283, 132] width 214 height 14
click at [176, 123] on input "c. impediments" at bounding box center [176, 121] width 0 height 4
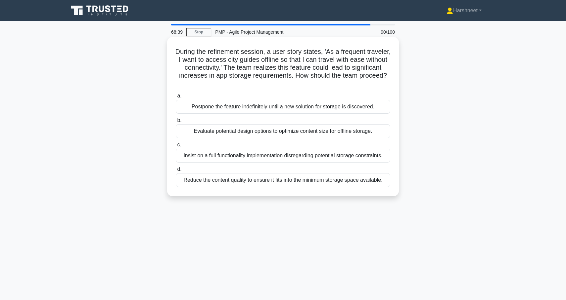
click at [289, 131] on div "Evaluate potential design options to optimize content size for offline storage." at bounding box center [283, 131] width 214 height 14
click at [176, 123] on input "b. Evaluate potential design options to optimize content size for offline stora…" at bounding box center [176, 120] width 0 height 4
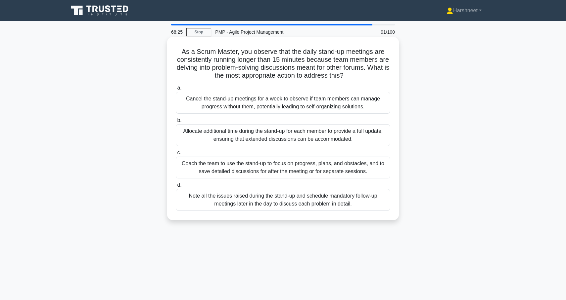
click at [273, 167] on div "Coach the team to use the stand-up to focus on progress, plans, and obstacles, …" at bounding box center [283, 168] width 214 height 22
click at [176, 155] on input "c. Coach the team to use the stand-up to focus on progress, plans, and obstacle…" at bounding box center [176, 153] width 0 height 4
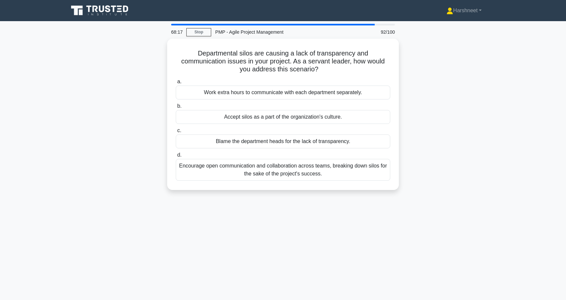
click at [273, 167] on div "Encourage open communication and collaboration across teams, breaking down silo…" at bounding box center [283, 170] width 214 height 22
click at [176, 157] on input "d. Encourage open communication and collaboration across teams, breaking down s…" at bounding box center [176, 155] width 0 height 4
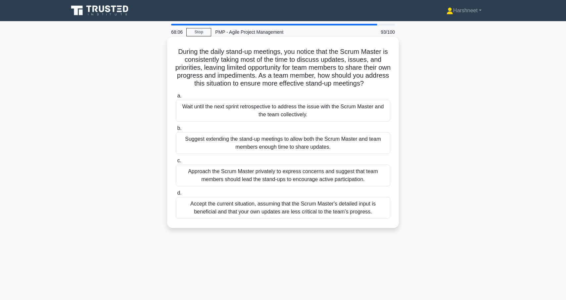
click at [273, 176] on div "Approach the Scrum Master privately to express concerns and suggest that team m…" at bounding box center [283, 176] width 214 height 22
click at [176, 163] on input "c. Approach the Scrum Master privately to express concerns and suggest that tea…" at bounding box center [176, 161] width 0 height 4
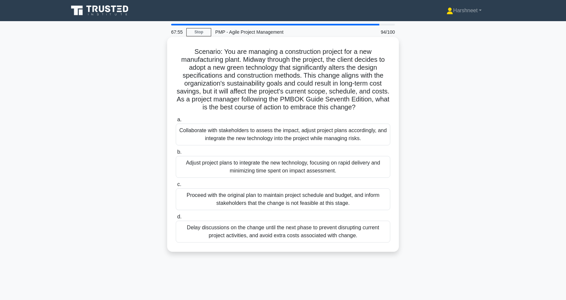
click at [268, 138] on div "Collaborate with stakeholders to assess the impact, adjust project plans accord…" at bounding box center [283, 135] width 214 height 22
click at [176, 122] on input "a. Collaborate with stakeholders to assess the impact, adjust project plans acc…" at bounding box center [176, 120] width 0 height 4
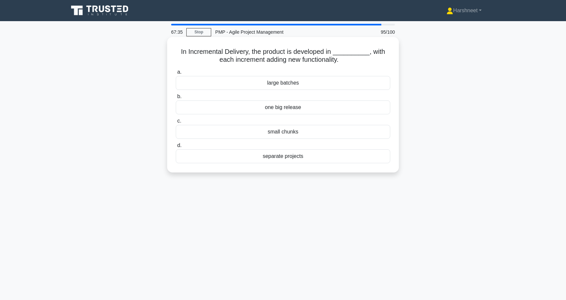
click at [273, 133] on div "small chunks" at bounding box center [283, 132] width 214 height 14
click at [176, 123] on input "c. small chunks" at bounding box center [176, 121] width 0 height 4
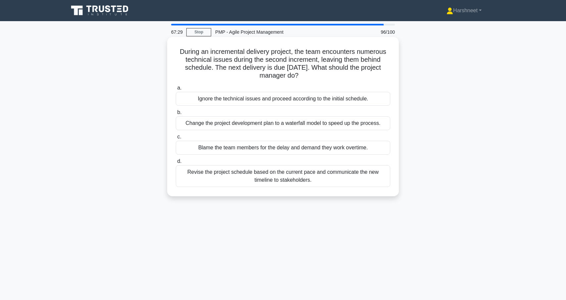
click at [274, 176] on div "Revise the project schedule based on the current pace and communicate the new t…" at bounding box center [283, 176] width 214 height 22
click at [176, 164] on input "d. Revise the project schedule based on the current pace and communicate the ne…" at bounding box center [176, 161] width 0 height 4
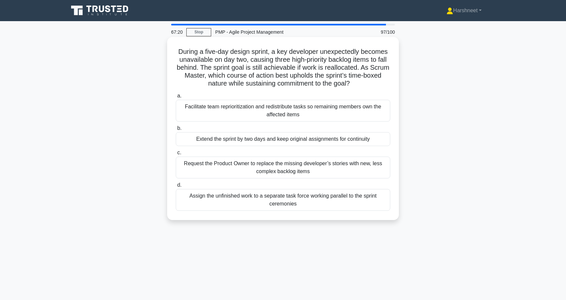
click at [282, 108] on div "Facilitate team reprioritization and redistribute tasks so remaining members ow…" at bounding box center [283, 111] width 214 height 22
click at [176, 98] on input "a. Facilitate team reprioritization and redistribute tasks so remaining members…" at bounding box center [176, 96] width 0 height 4
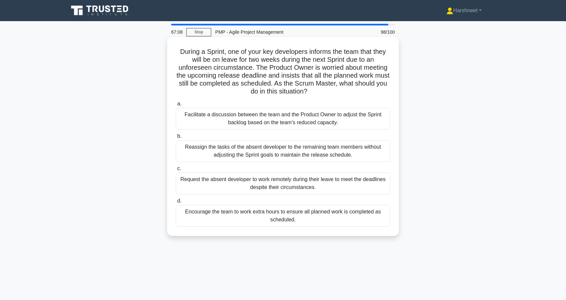
click at [280, 119] on div "Facilitate a discussion between the team and the Product Owner to adjust the Sp…" at bounding box center [283, 119] width 214 height 22
click at [176, 106] on input "a. Facilitate a discussion between the team and the Product Owner to adjust the…" at bounding box center [176, 104] width 0 height 4
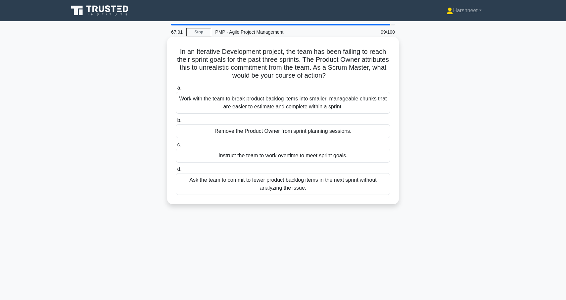
click at [283, 102] on div "Work with the team to break product backlog items into smaller, manageable chun…" at bounding box center [283, 103] width 214 height 22
click at [176, 90] on input "a. Work with the team to break product backlog items into smaller, manageable c…" at bounding box center [176, 88] width 0 height 4
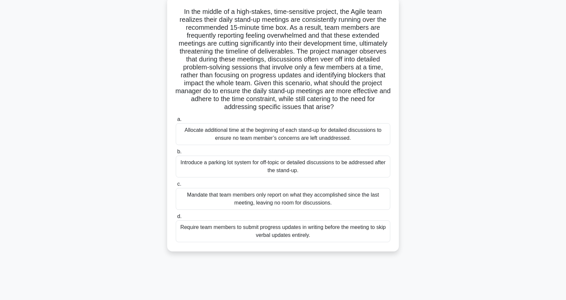
scroll to position [42, 0]
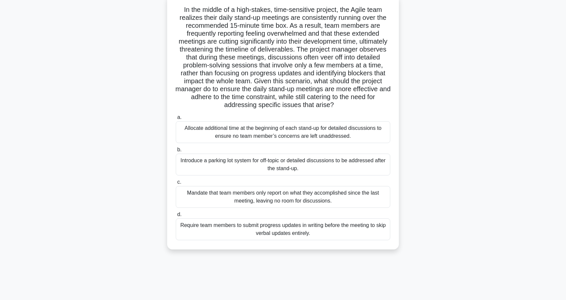
click at [299, 160] on div "Introduce a parking lot system for off-topic or detailed discussions to be addr…" at bounding box center [283, 165] width 214 height 22
click at [176, 152] on input "b. Introduce a parking lot system for off-topic or detailed discussions to be a…" at bounding box center [176, 150] width 0 height 4
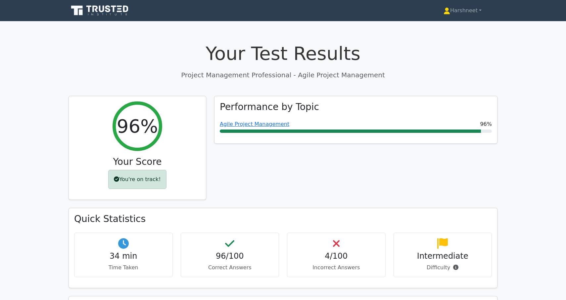
click at [109, 15] on icon at bounding box center [100, 10] width 64 height 13
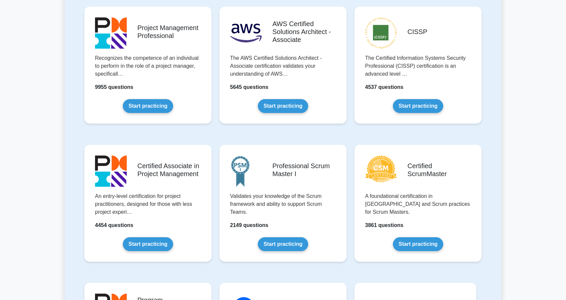
scroll to position [149, 0]
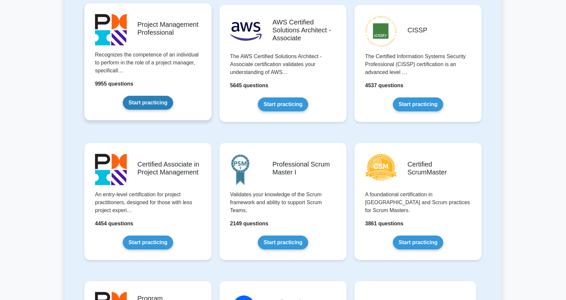
click at [145, 101] on link "Start practicing" at bounding box center [148, 103] width 50 height 14
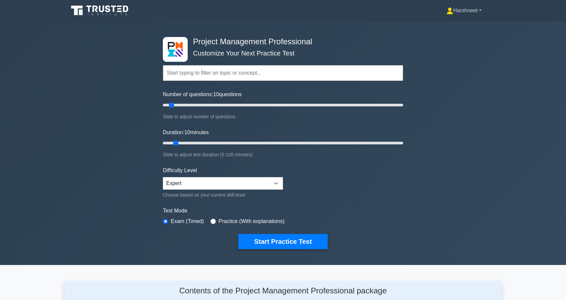
click at [453, 12] on link "Harshneet" at bounding box center [463, 10] width 67 height 13
click at [439, 26] on link "Profile" at bounding box center [457, 26] width 52 height 11
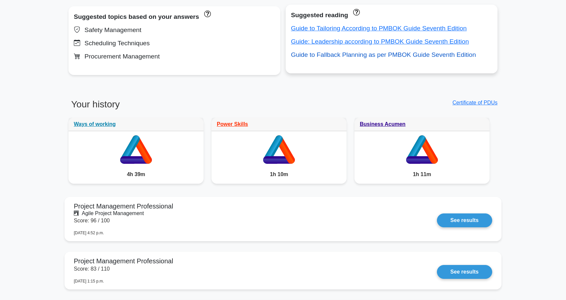
scroll to position [281, 0]
